Goal: Check status: Check status

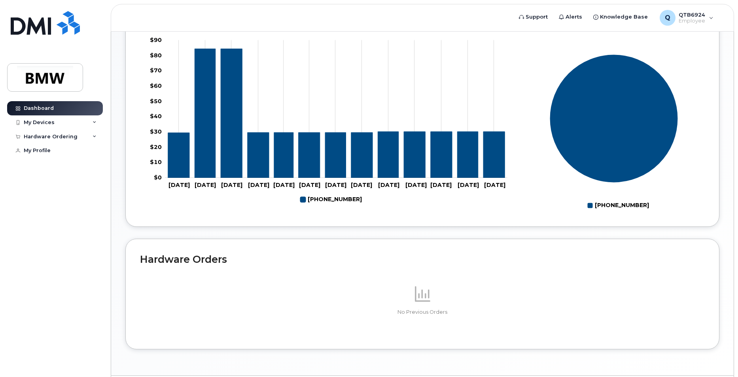
scroll to position [338, 0]
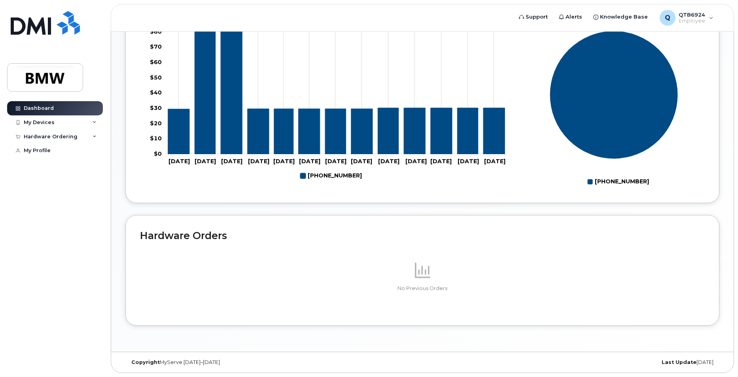
click at [46, 187] on div "Dashboard My Devices Add Device 201-314-8630 (Thelma Lioanag) Hardware Ordering…" at bounding box center [56, 233] width 98 height 264
click at [46, 152] on div "My Profile" at bounding box center [37, 151] width 27 height 6
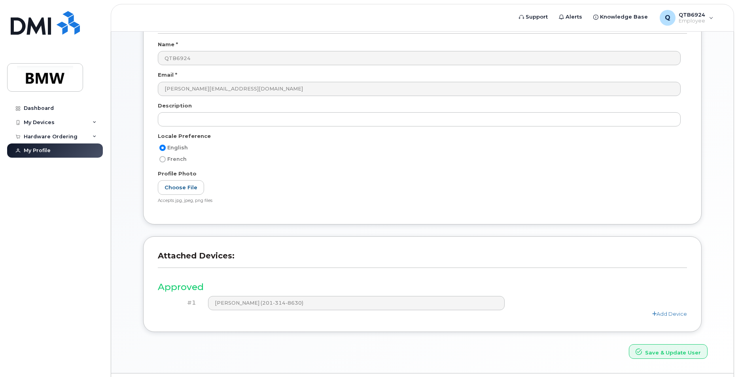
scroll to position [93, 0]
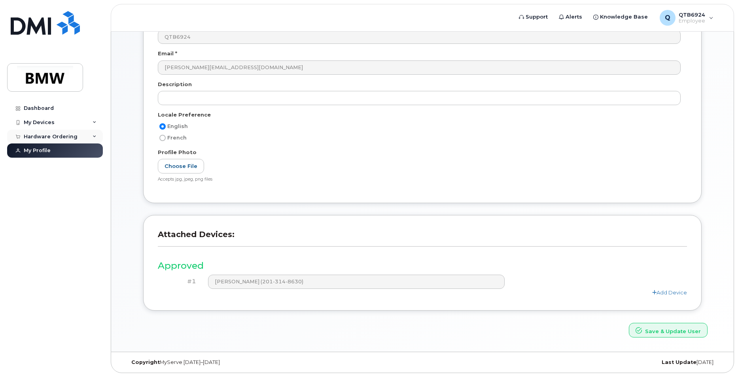
click at [89, 136] on div "Hardware Ordering" at bounding box center [55, 137] width 96 height 14
click at [57, 124] on div "My Devices" at bounding box center [55, 123] width 96 height 14
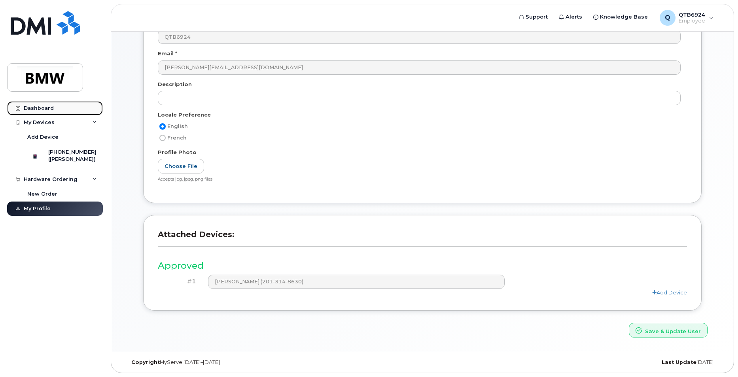
click at [27, 103] on link "Dashboard" at bounding box center [55, 108] width 96 height 14
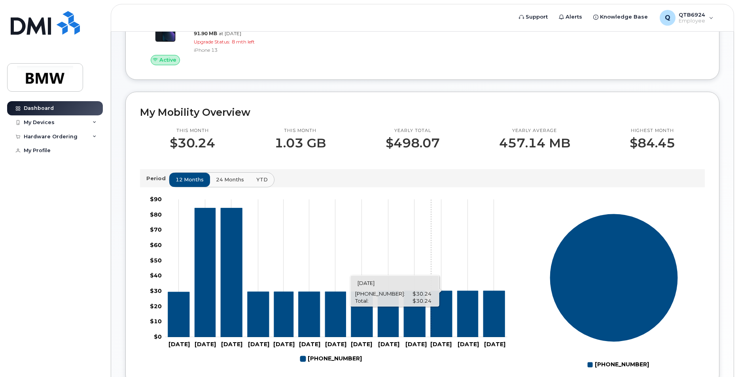
scroll to position [140, 0]
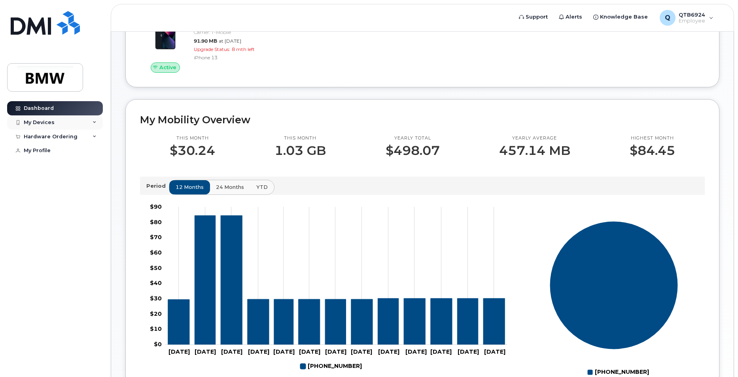
click at [84, 119] on div "My Devices" at bounding box center [55, 123] width 96 height 14
click at [135, 165] on div "My Mobility Overview This month $30.24 This month 1.03 GB Yearly total $498.07 …" at bounding box center [422, 246] width 594 height 295
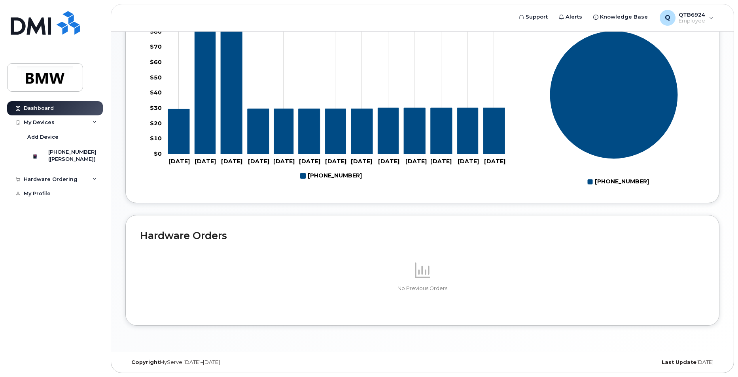
scroll to position [338, 0]
click at [63, 153] on div "[PHONE_NUMBER]" at bounding box center [72, 152] width 48 height 7
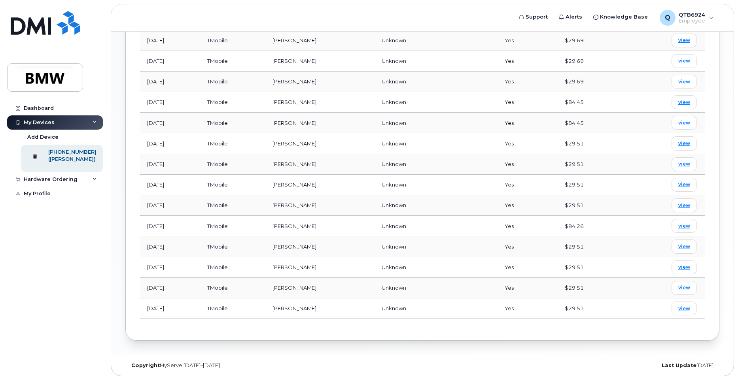
scroll to position [496, 0]
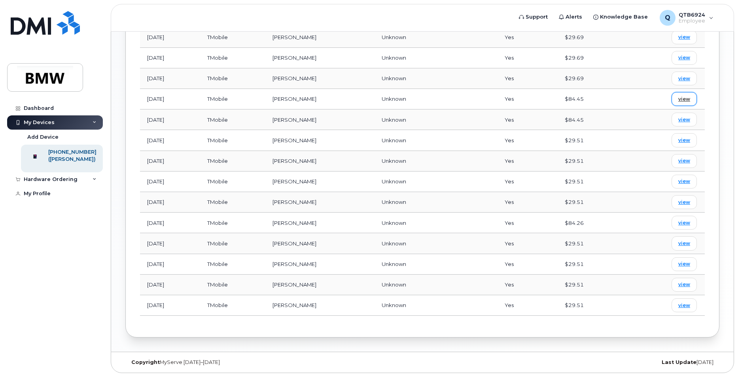
click at [682, 100] on span "view" at bounding box center [684, 99] width 12 height 7
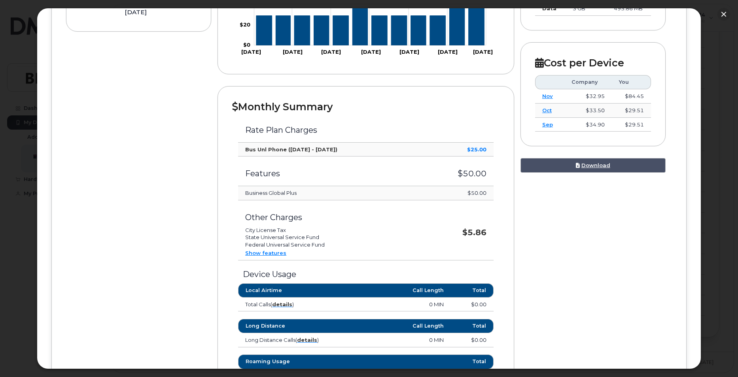
scroll to position [198, 0]
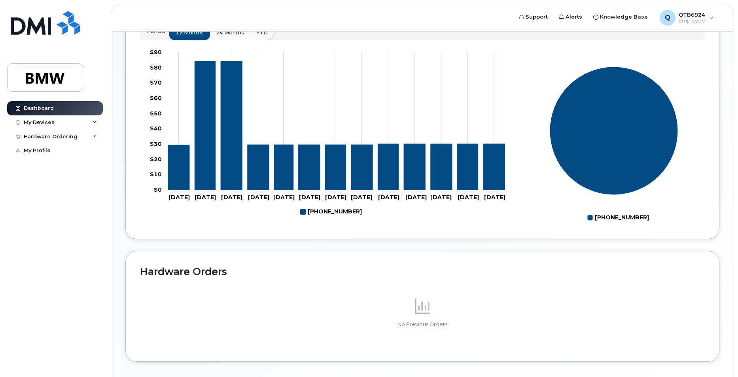
scroll to position [338, 0]
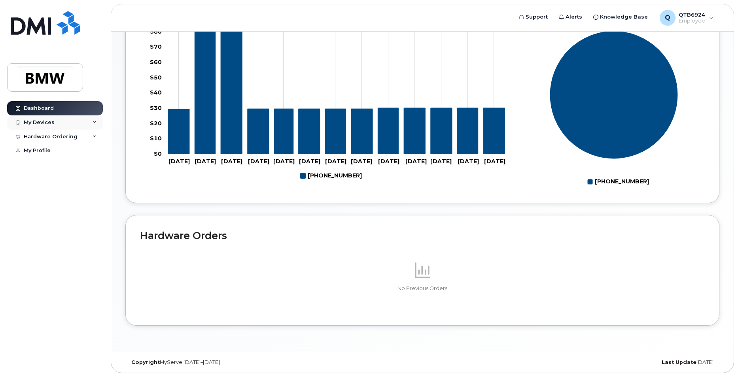
click at [97, 121] on div "My Devices" at bounding box center [55, 123] width 96 height 14
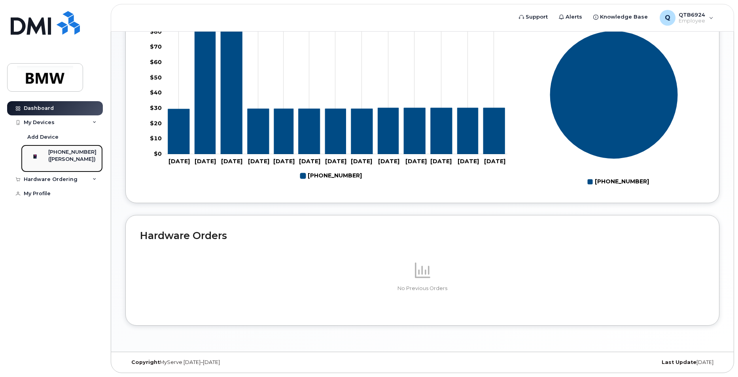
click at [59, 161] on div "([PERSON_NAME])" at bounding box center [72, 159] width 48 height 7
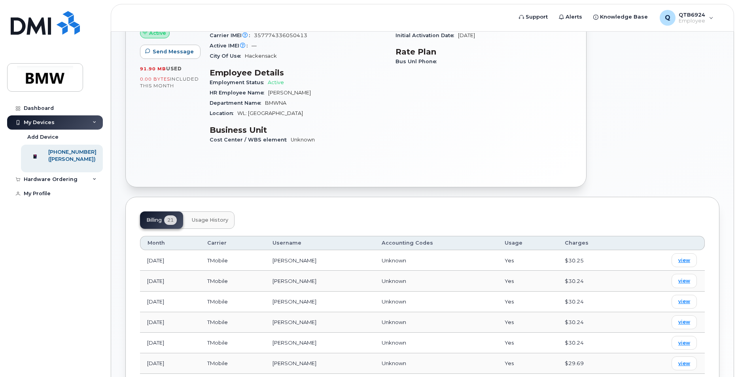
scroll to position [158, 0]
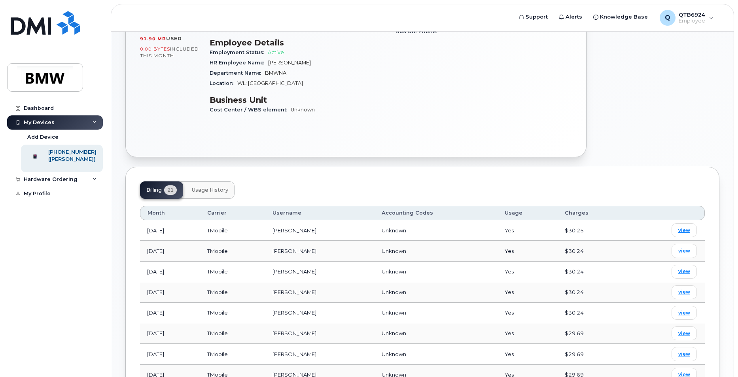
click at [265, 229] on td "TMobile" at bounding box center [232, 230] width 65 height 21
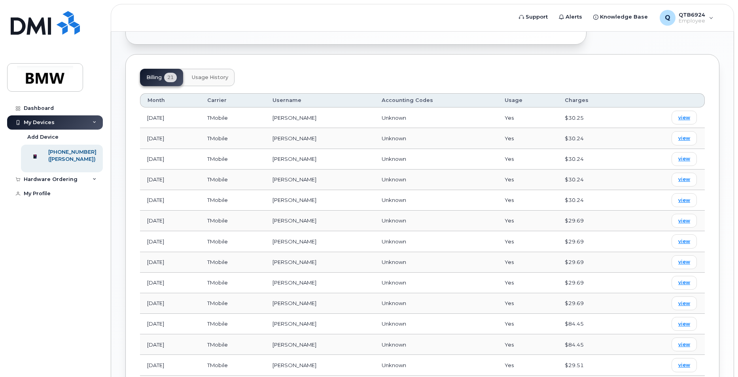
scroll to position [316, 0]
